Goal: Go to known website: Access a specific website the user already knows

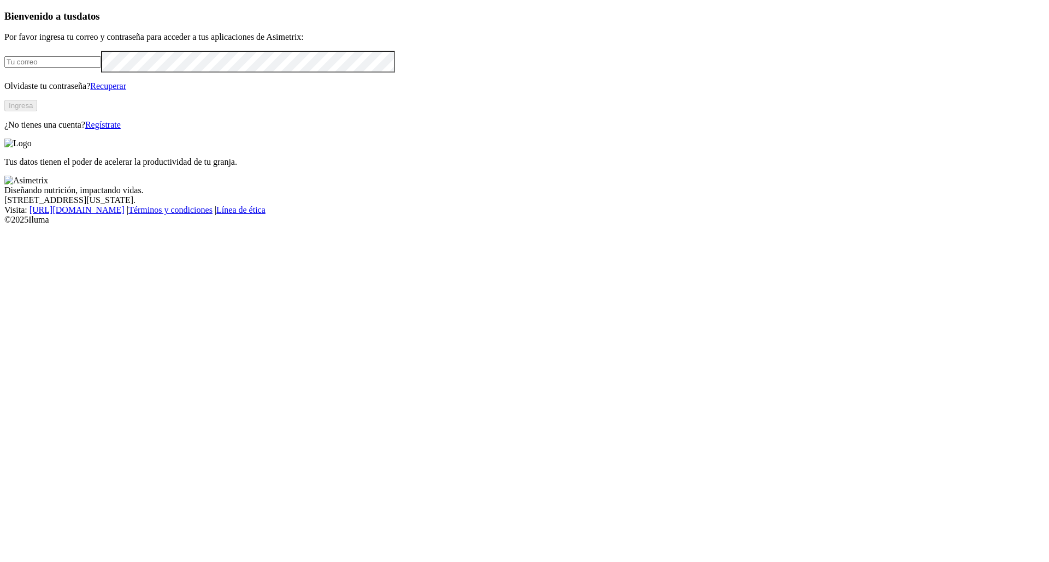
click at [101, 68] on input "email" at bounding box center [52, 61] width 97 height 11
type input "[EMAIL_ADDRESS][DOMAIN_NAME]"
click input "submit" at bounding box center [0, 0] width 0 height 0
